Goal: Navigation & Orientation: Find specific page/section

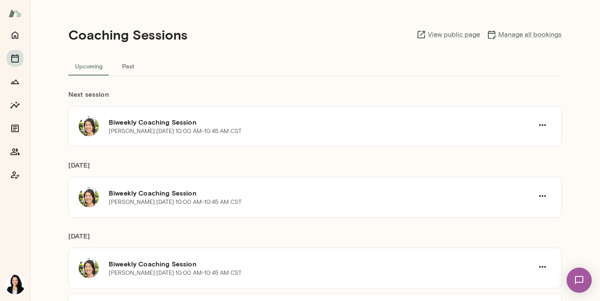
click at [128, 65] on button "Past" at bounding box center [128, 66] width 38 height 20
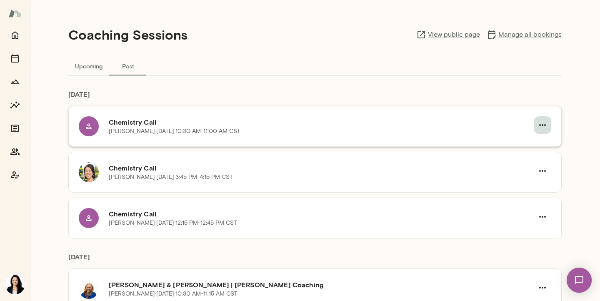
click at [539, 127] on icon "button" at bounding box center [543, 125] width 10 height 10
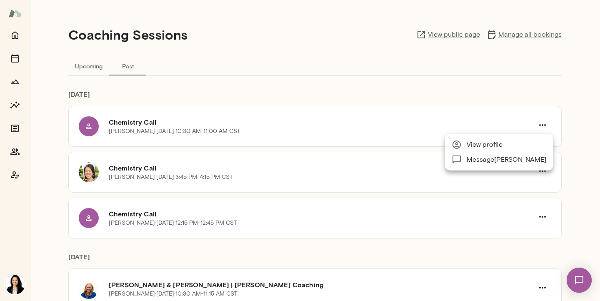
click at [484, 143] on span "View profile" at bounding box center [507, 145] width 80 height 10
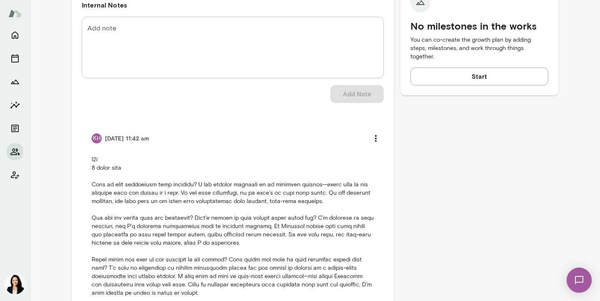
scroll to position [334, 0]
